Goal: Information Seeking & Learning: Check status

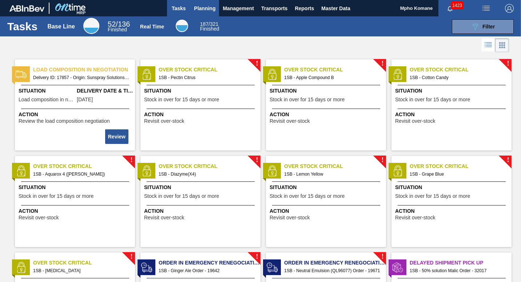
click at [206, 8] on span "Planning" at bounding box center [204, 8] width 21 height 9
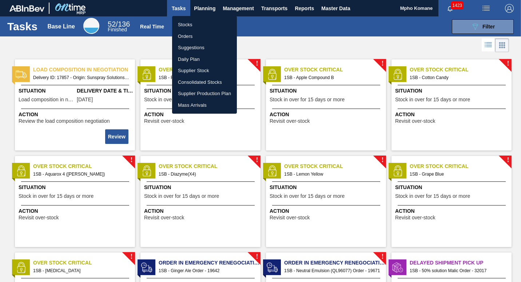
click at [188, 27] on li "Stocks" at bounding box center [204, 25] width 65 height 12
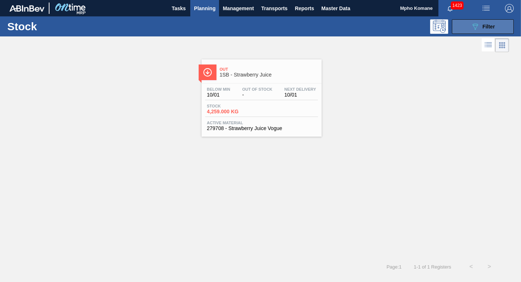
click at [480, 25] on div "089F7B8B-B2A5-4AFE-B5C0-19BA573D28AC Filter" at bounding box center [483, 26] width 24 height 9
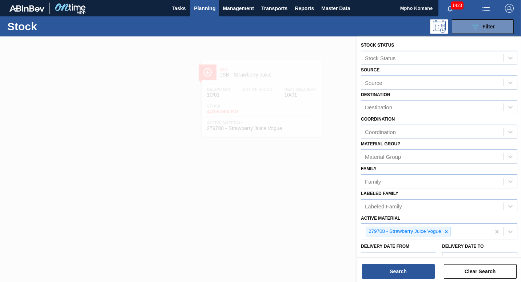
click at [343, 226] on div at bounding box center [260, 177] width 521 height 282
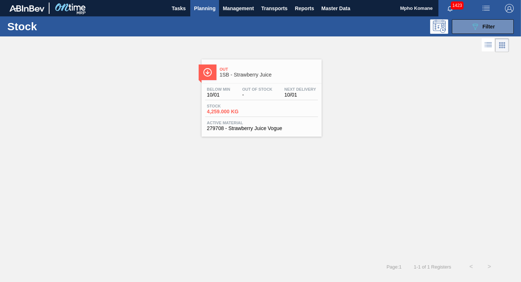
click at [259, 118] on div "Below Min 10/01 Out Of Stock - Next Delivery 10/01 Stock 4,259.000 KG Active Ma…" at bounding box center [262, 107] width 120 height 49
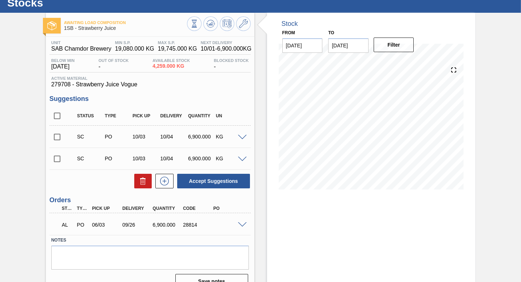
scroll to position [36, 0]
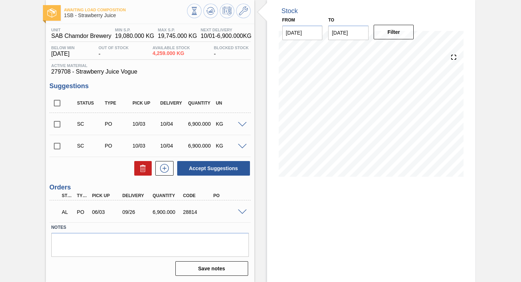
click at [243, 212] on span at bounding box center [242, 211] width 9 height 5
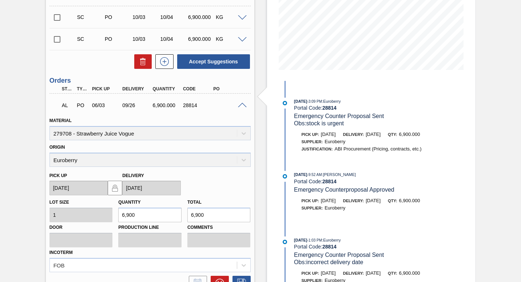
scroll to position [140, 0]
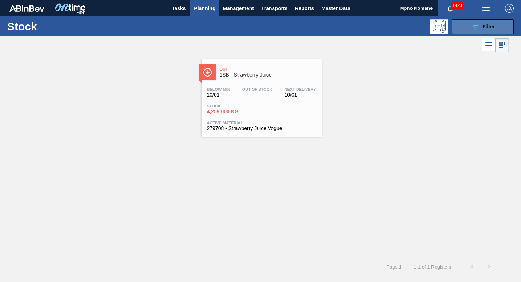
click at [476, 28] on icon "089F7B8B-B2A5-4AFE-B5C0-19BA573D28AC" at bounding box center [475, 26] width 9 height 9
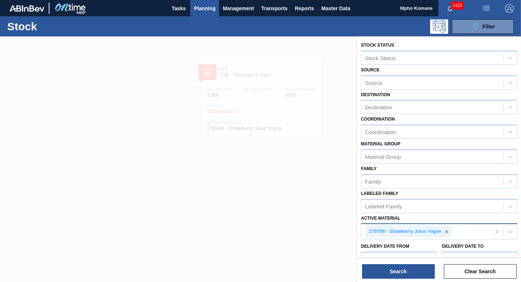
click at [460, 233] on div "279708 - Strawberry Juice Vogue" at bounding box center [425, 231] width 129 height 15
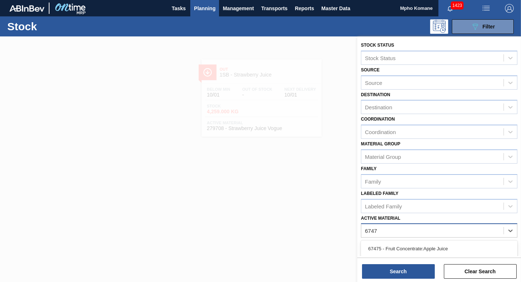
type Material "67475"
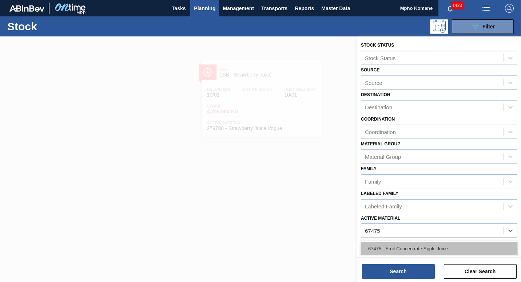
click at [434, 248] on div "67475 - Fruit Concentrate:Apple Juice" at bounding box center [439, 248] width 156 height 13
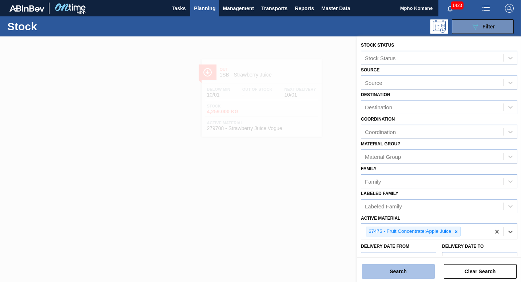
click at [406, 270] on button "Search" at bounding box center [398, 271] width 73 height 15
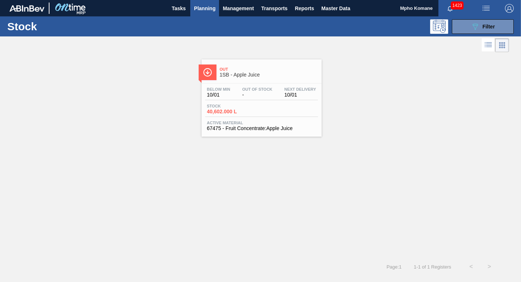
click at [242, 107] on span "Stock" at bounding box center [232, 106] width 51 height 4
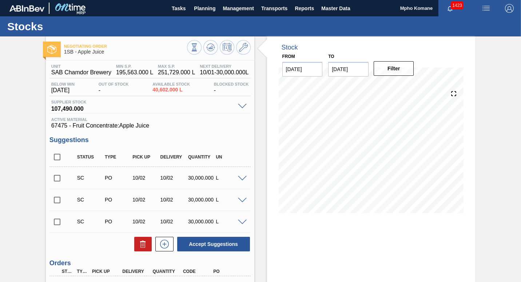
scroll to position [145, 0]
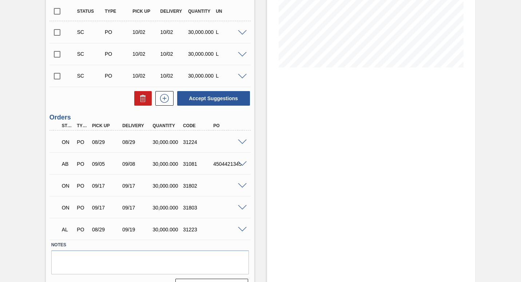
click at [232, 164] on div "4504421345" at bounding box center [227, 164] width 33 height 6
drag, startPoint x: 232, startPoint y: 164, endPoint x: 256, endPoint y: 166, distance: 24.1
click at [256, 166] on div "Stock From [DATE] to [DATE] Filter" at bounding box center [364, 95] width 221 height 408
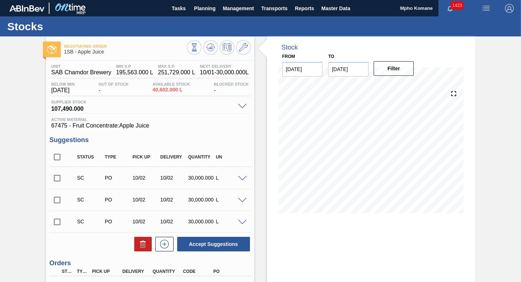
scroll to position [73, 0]
